Goal: Navigation & Orientation: Find specific page/section

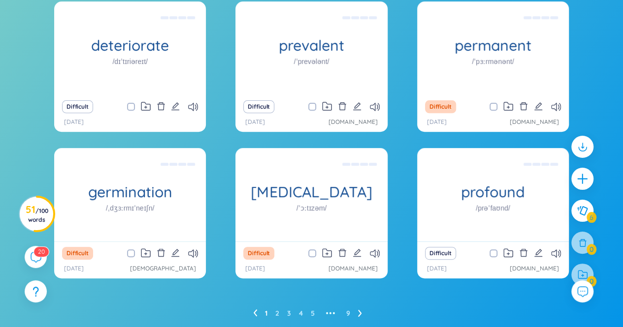
scroll to position [120, 0]
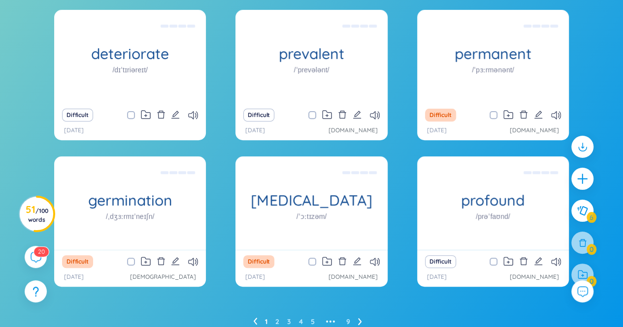
click at [601, 71] on div "deteriorate /dɪˈtɪriəreɪt/ làm xấu đi, hư hỏng Difficult [DATE] prevalent /ˈpre…" at bounding box center [311, 170] width 613 height 320
click at [27, 148] on div "deteriorate /dɪˈtɪriəreɪt/ làm xấu đi, hư hỏng Difficult [DATE] prevalent /ˈpre…" at bounding box center [311, 170] width 613 height 320
click at [594, 77] on div "deteriorate /dɪˈtɪriəreɪt/ làm xấu đi, hư hỏng Difficult [DATE] prevalent /ˈpre…" at bounding box center [311, 170] width 613 height 320
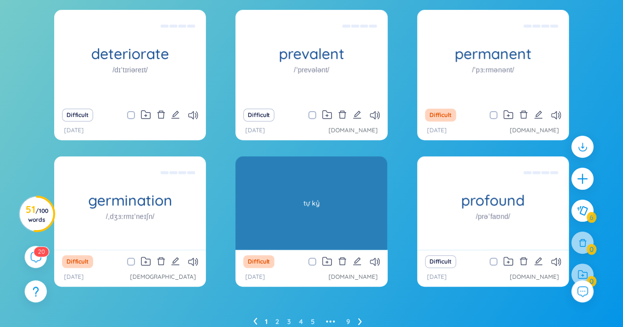
scroll to position [138, 0]
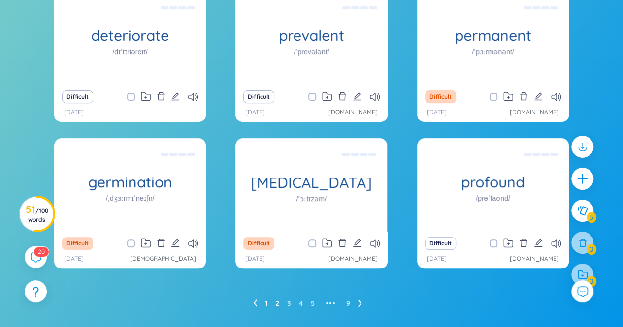
click at [277, 305] on link "2" at bounding box center [277, 303] width 4 height 15
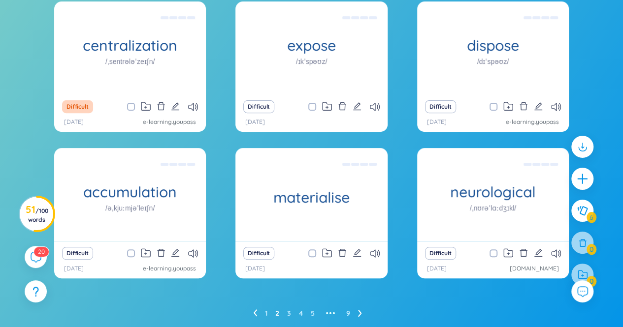
scroll to position [126, 0]
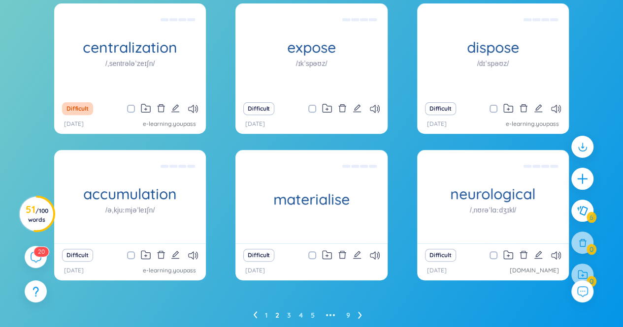
click at [227, 234] on div "centralization /ˌsentrələˈzeɪʃn/ sự tập trung Difficult [DATE] e-learning.youpa…" at bounding box center [311, 148] width 515 height 290
click at [269, 315] on ul "1 2 3 4 5 ••• 9" at bounding box center [311, 316] width 117 height 16
click at [264, 316] on ul "1 2 3 4 5 ••• 9" at bounding box center [311, 316] width 117 height 16
click at [266, 315] on link "1" at bounding box center [266, 315] width 2 height 15
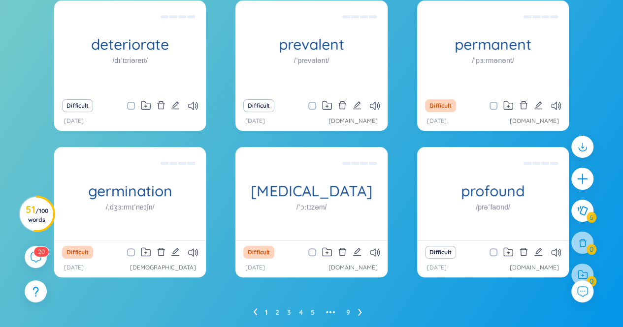
scroll to position [125, 0]
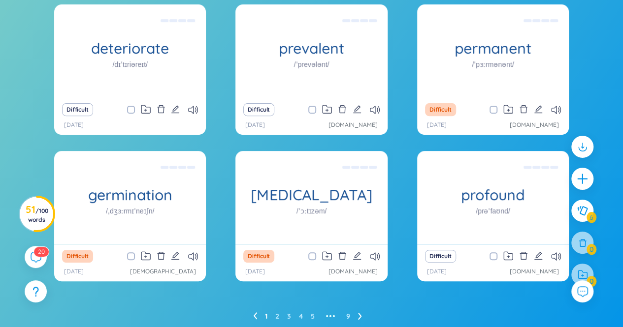
click at [0, 121] on div "deteriorate /dɪˈtɪriəreɪt/ làm xấu đi, hư hỏng Difficult [DATE] prevalent /ˈpre…" at bounding box center [311, 174] width 623 height 340
